Goal: Task Accomplishment & Management: Manage account settings

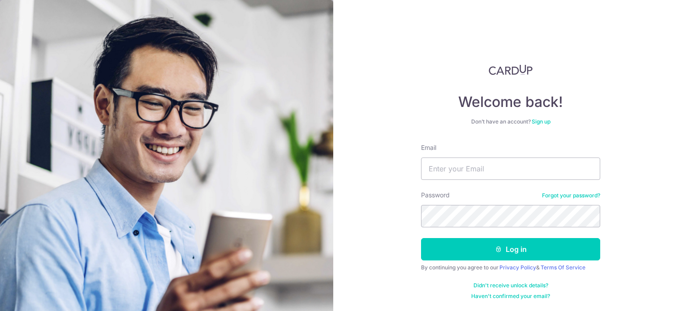
click at [335, 79] on div "Welcome back! Don’t have an account? Sign up Email Password Forgot your passwor…" at bounding box center [510, 155] width 355 height 311
click at [482, 186] on form "Email Password Forgot your password? Log in By continuing you agree to our Priv…" at bounding box center [510, 221] width 179 height 157
click at [482, 166] on input "Email" at bounding box center [510, 169] width 179 height 22
type input "[EMAIL_ADDRESS][DOMAIN_NAME]"
click at [464, 178] on input "[EMAIL_ADDRESS][DOMAIN_NAME]" at bounding box center [510, 169] width 179 height 22
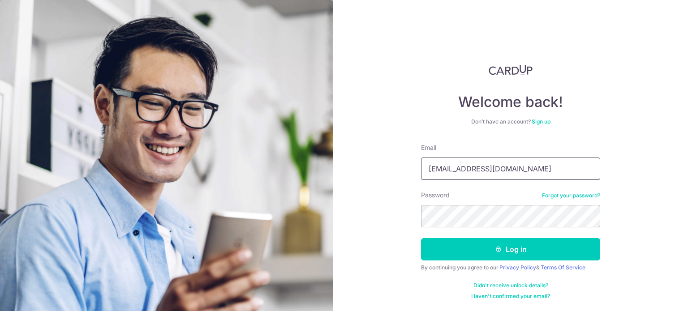
click at [464, 178] on input "[EMAIL_ADDRESS][DOMAIN_NAME]" at bounding box center [510, 169] width 179 height 22
click at [430, 133] on div "Welcome back! Don’t have an account? Sign up Email Password Forgot your passwor…" at bounding box center [510, 182] width 179 height 236
